Goal: Task Accomplishment & Management: Use online tool/utility

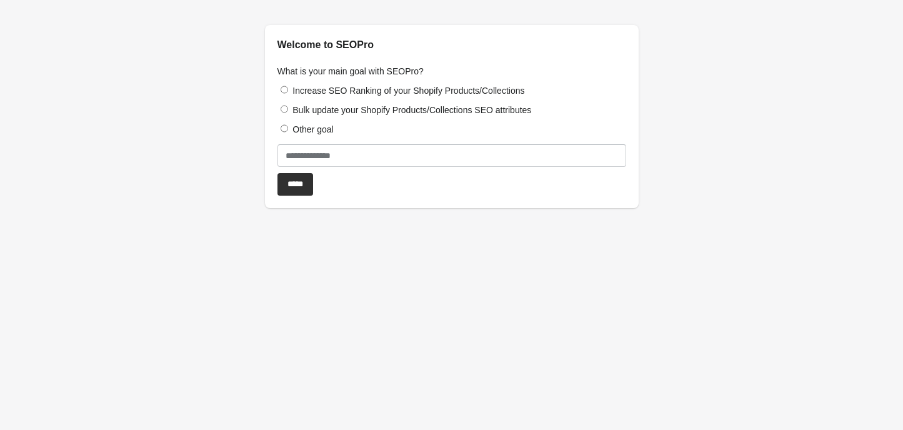
click at [311, 86] on label "Increase SEO Ranking of your Shopify Products/Collections" at bounding box center [408, 91] width 232 height 10
click at [297, 186] on input "*****" at bounding box center [295, 184] width 36 height 22
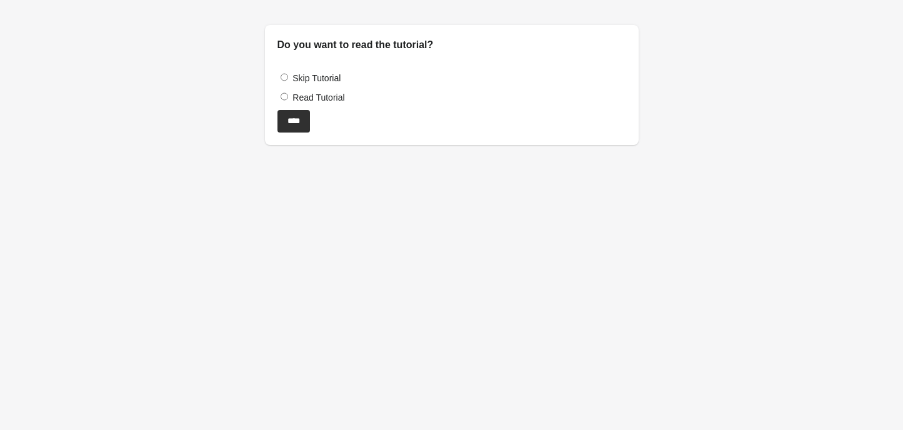
click at [322, 76] on label "Skip Tutorial" at bounding box center [316, 78] width 48 height 10
click at [304, 126] on input "****" at bounding box center [293, 121] width 32 height 22
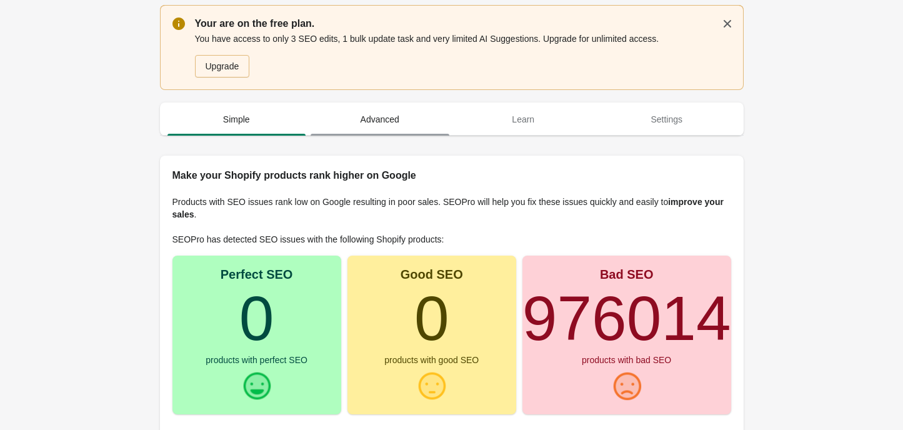
click at [385, 119] on span "Advanced" at bounding box center [380, 119] width 139 height 22
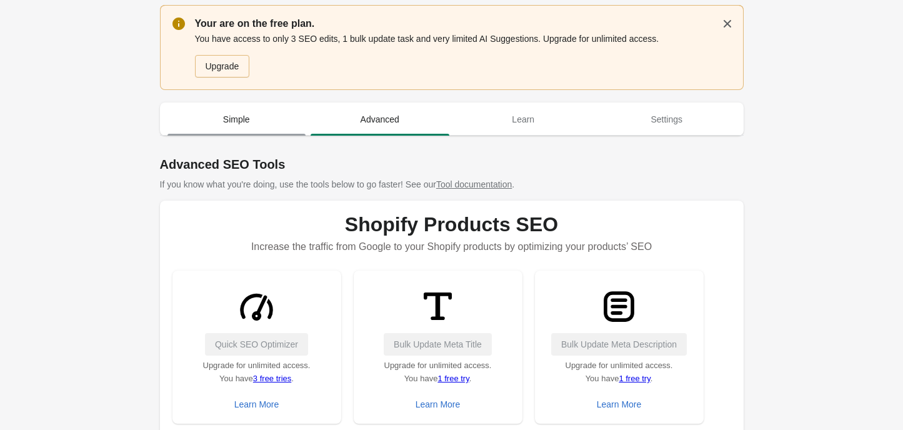
click at [246, 128] on span "Simple" at bounding box center [236, 119] width 139 height 22
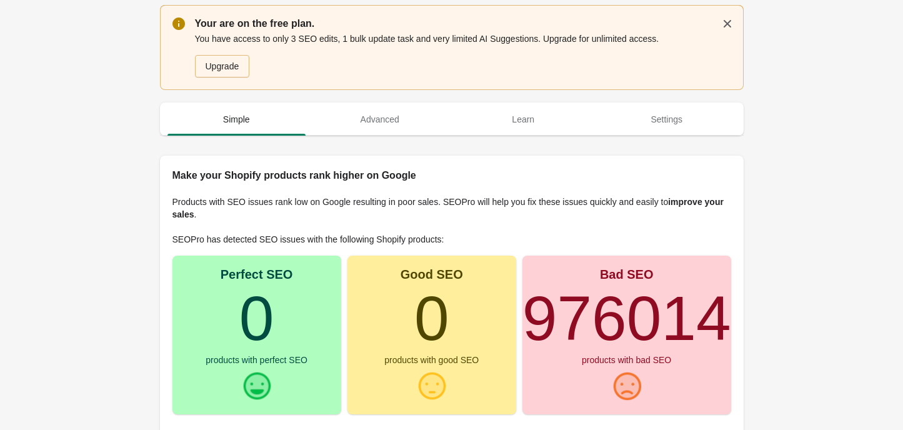
click at [632, 369] on div "Bad SEO 976014 products with bad SEO" at bounding box center [626, 335] width 209 height 159
click at [531, 130] on span "Learn" at bounding box center [523, 119] width 139 height 22
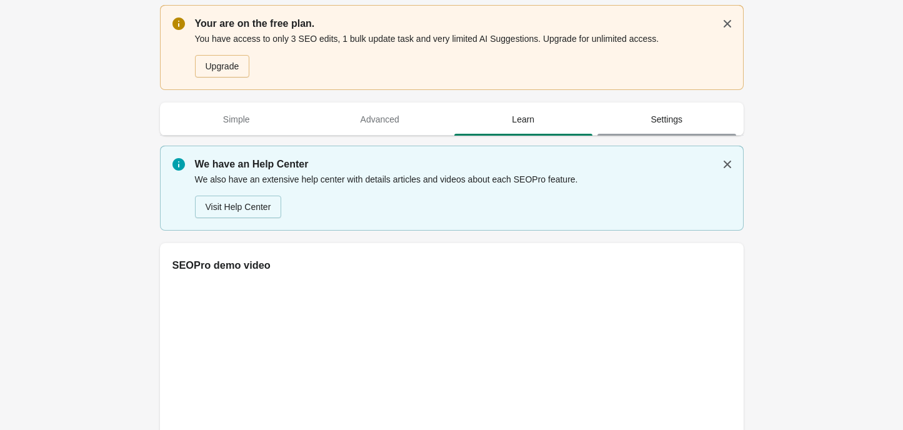
click at [687, 128] on span "Settings" at bounding box center [666, 119] width 139 height 22
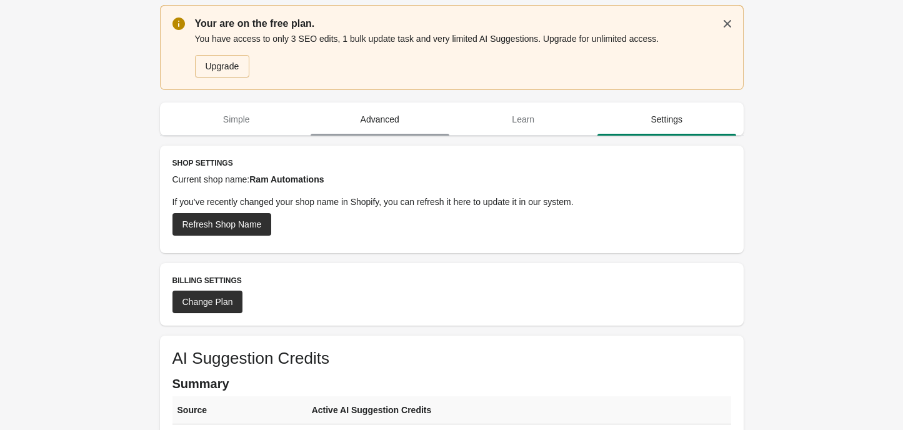
click at [387, 121] on span "Advanced" at bounding box center [380, 119] width 139 height 22
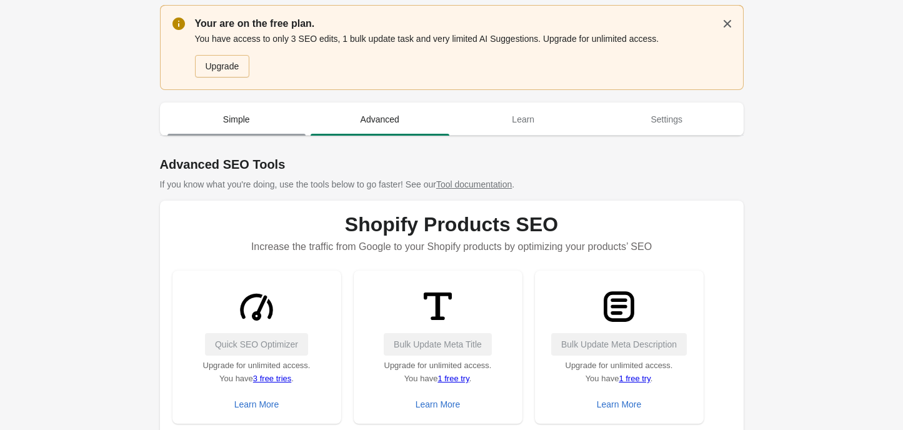
click at [247, 121] on span "Simple" at bounding box center [236, 119] width 139 height 22
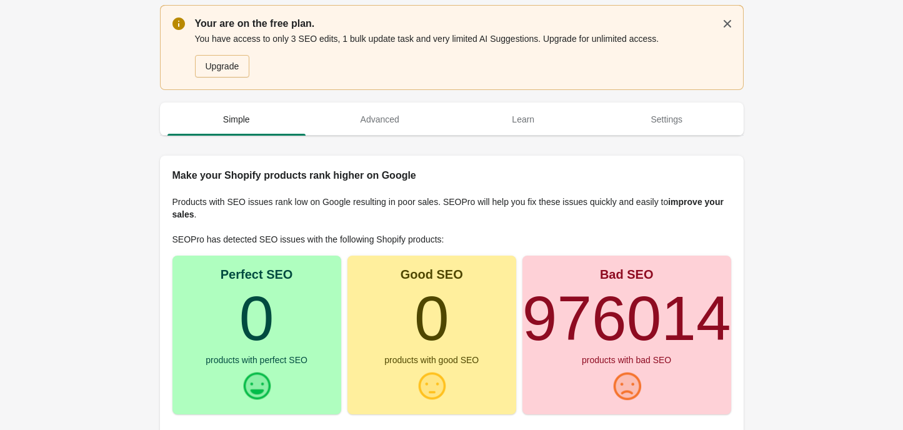
scroll to position [121, 0]
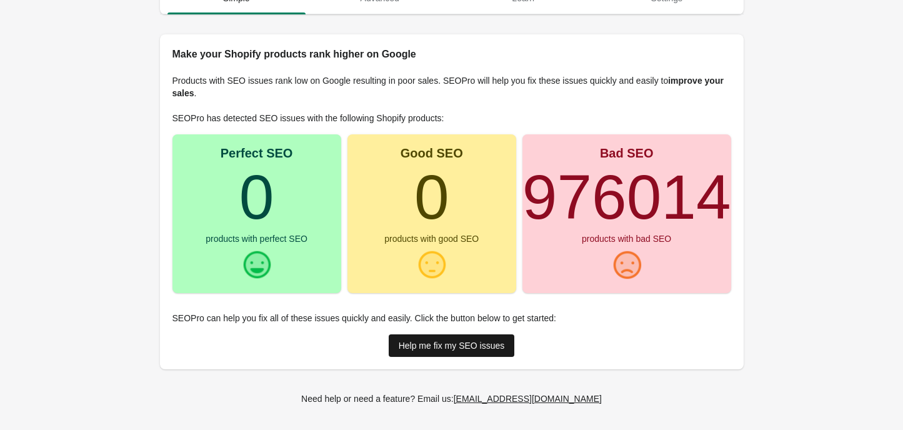
click at [466, 347] on div "Help me fix my SEO issues" at bounding box center [452, 345] width 106 height 10
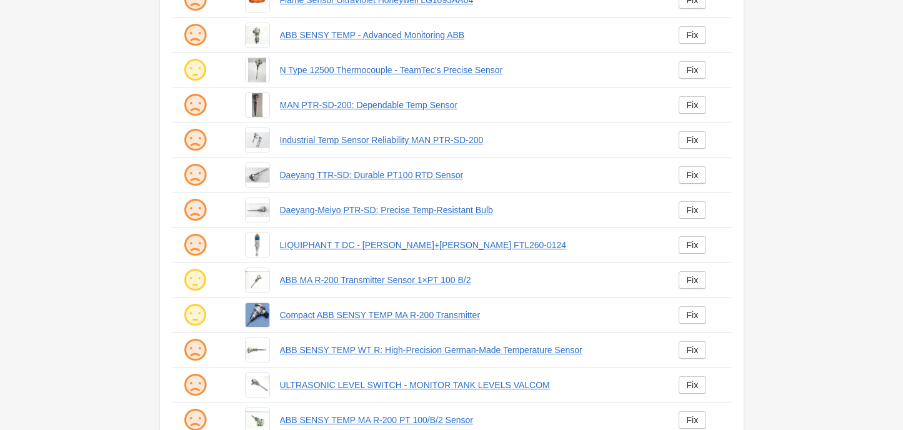
scroll to position [32, 0]
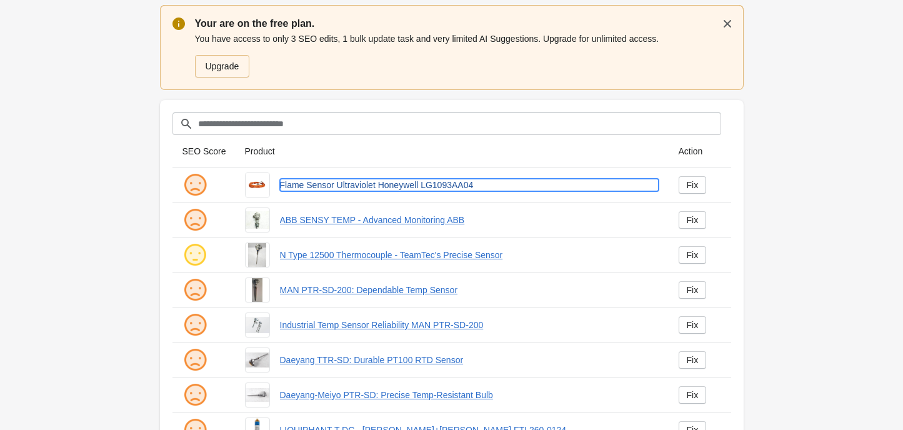
click at [650, 184] on link "Flame Sensor Ultraviolet Honeywell LG1093AA04" at bounding box center [469, 185] width 379 height 12
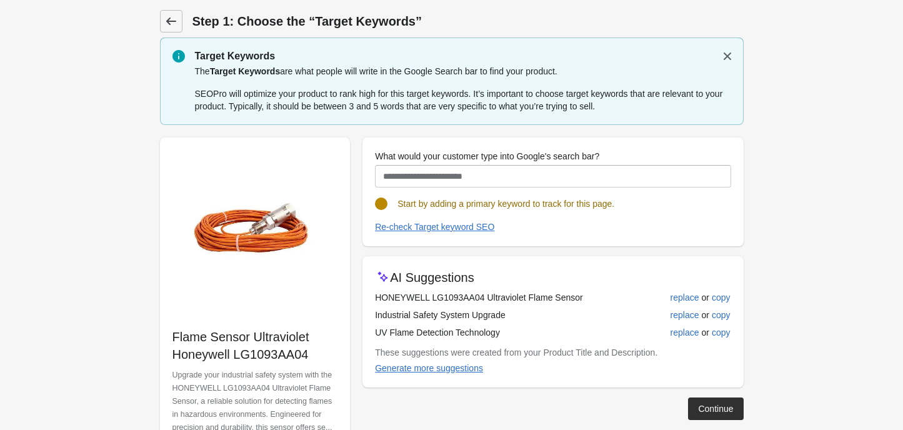
click at [168, 24] on icon at bounding box center [171, 21] width 12 height 12
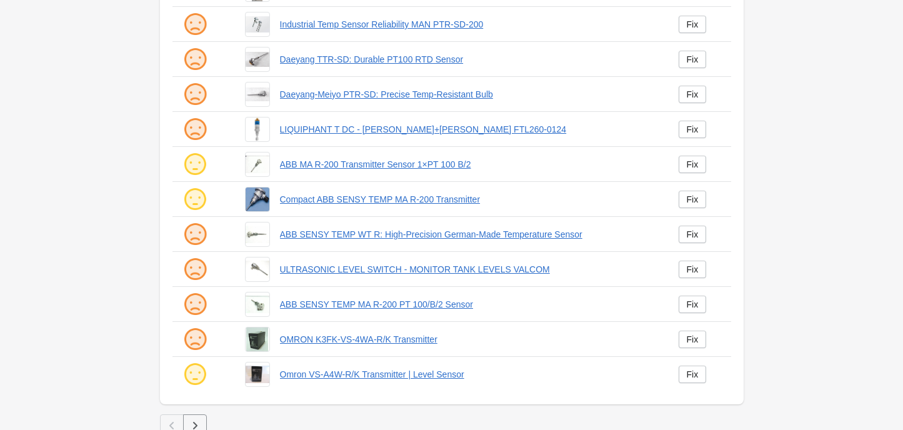
scroll to position [345, 0]
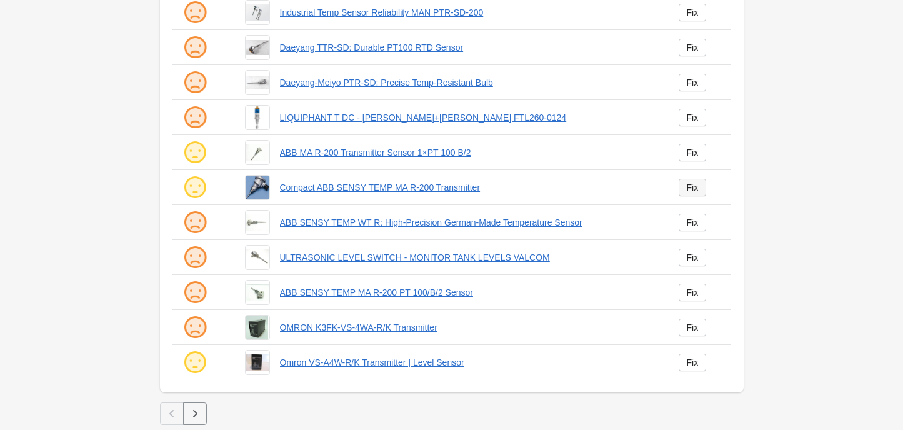
click at [690, 190] on div "Fix" at bounding box center [693, 187] width 12 height 10
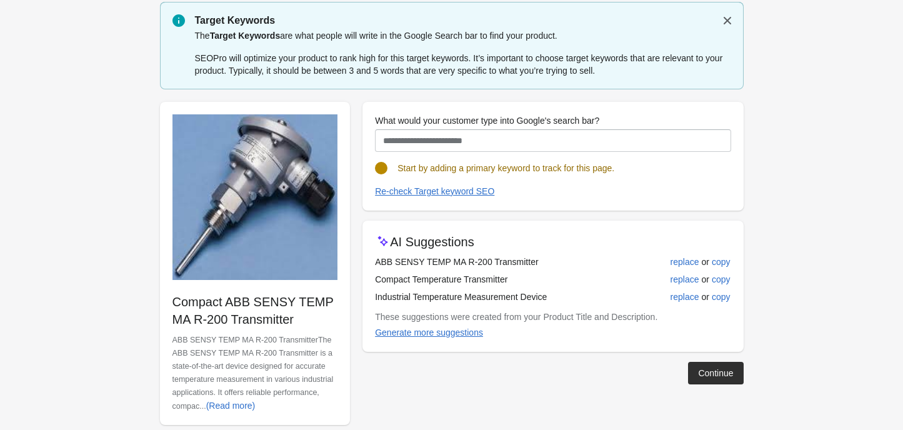
scroll to position [55, 0]
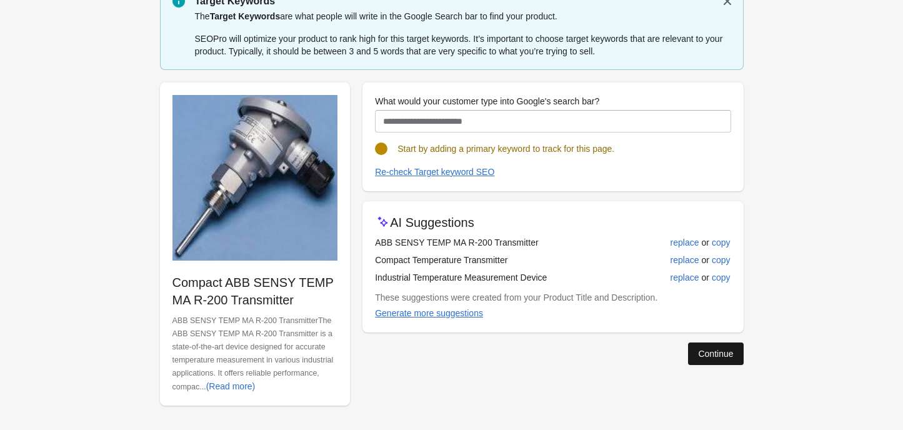
click at [714, 354] on div "Continue" at bounding box center [715, 354] width 35 height 10
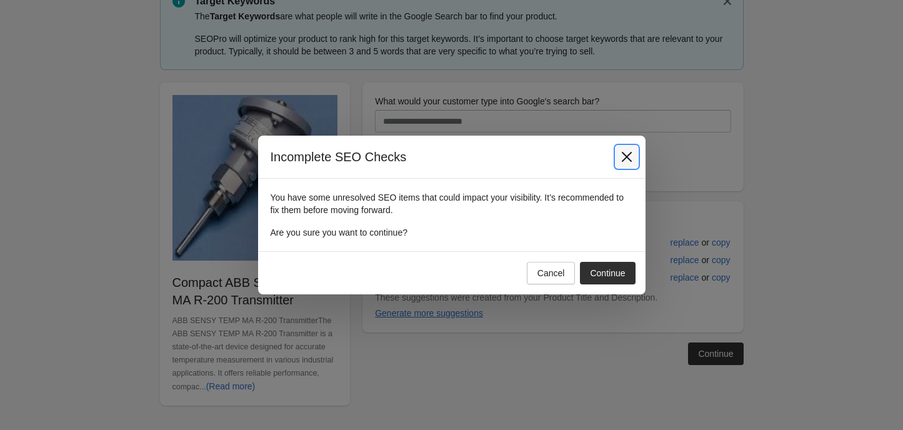
click at [620, 152] on icon "Close" at bounding box center [626, 157] width 12 height 12
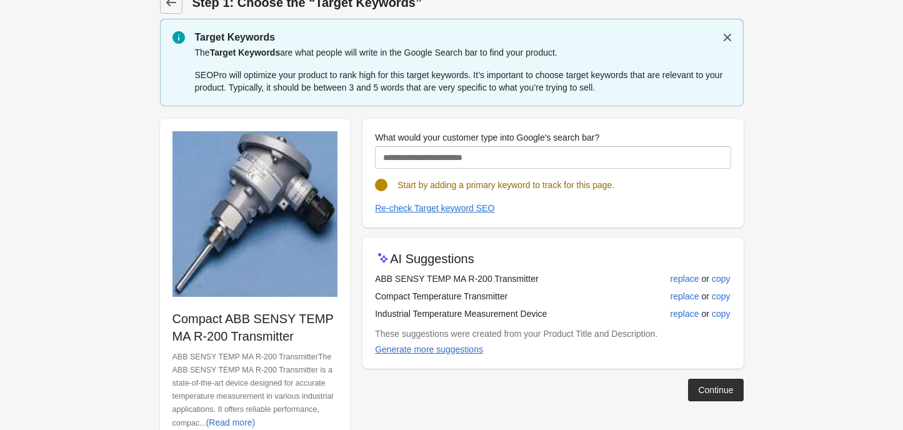
scroll to position [0, 0]
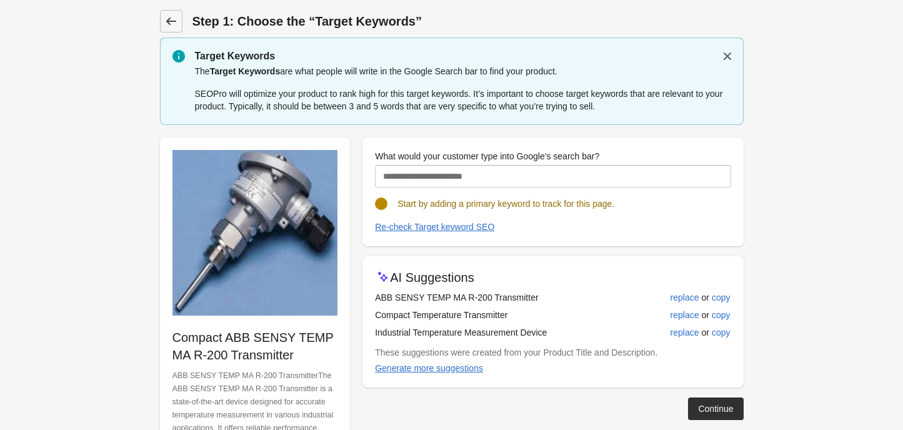
click at [167, 26] on icon at bounding box center [171, 21] width 12 height 12
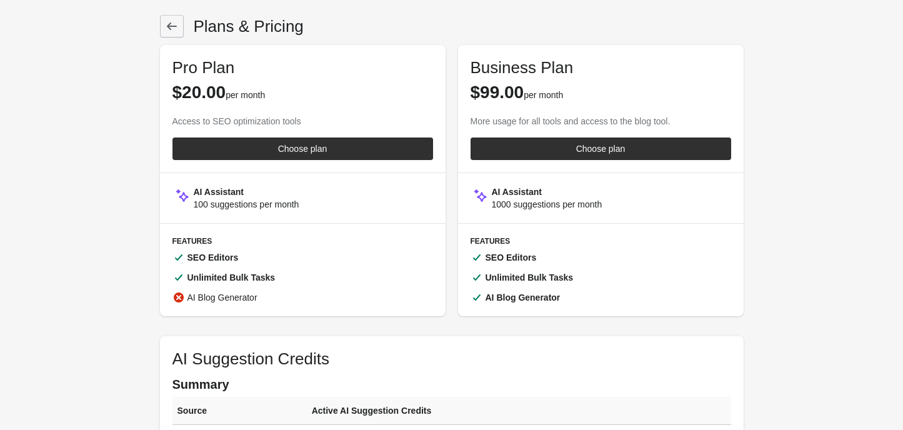
click at [169, 20] on icon at bounding box center [172, 26] width 12 height 12
